Goal: Navigation & Orientation: Find specific page/section

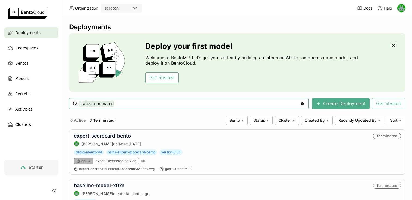
scroll to position [94, 0]
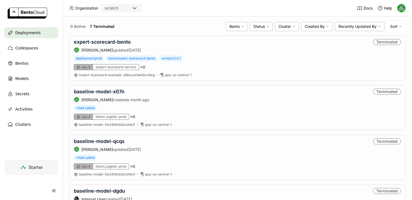
click at [128, 12] on div "scratch" at bounding box center [121, 8] width 41 height 9
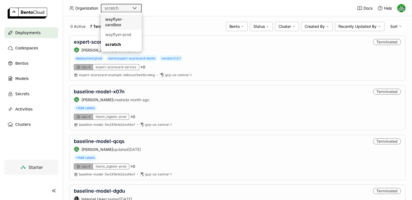
click at [121, 20] on div "wayflyer-sandbox" at bounding box center [121, 22] width 32 height 11
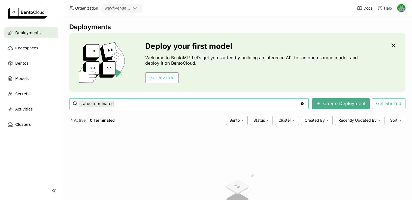
click at [79, 120] on button "4 Active" at bounding box center [77, 120] width 17 height 7
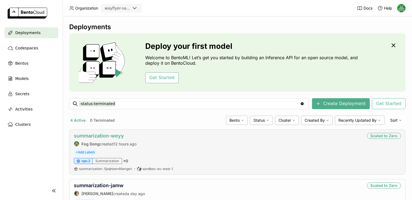
click at [96, 138] on link "summarization-weyy" at bounding box center [99, 136] width 50 height 6
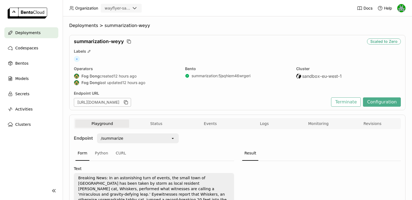
click at [27, 28] on div "Deployments" at bounding box center [31, 32] width 54 height 11
